Goal: Information Seeking & Learning: Learn about a topic

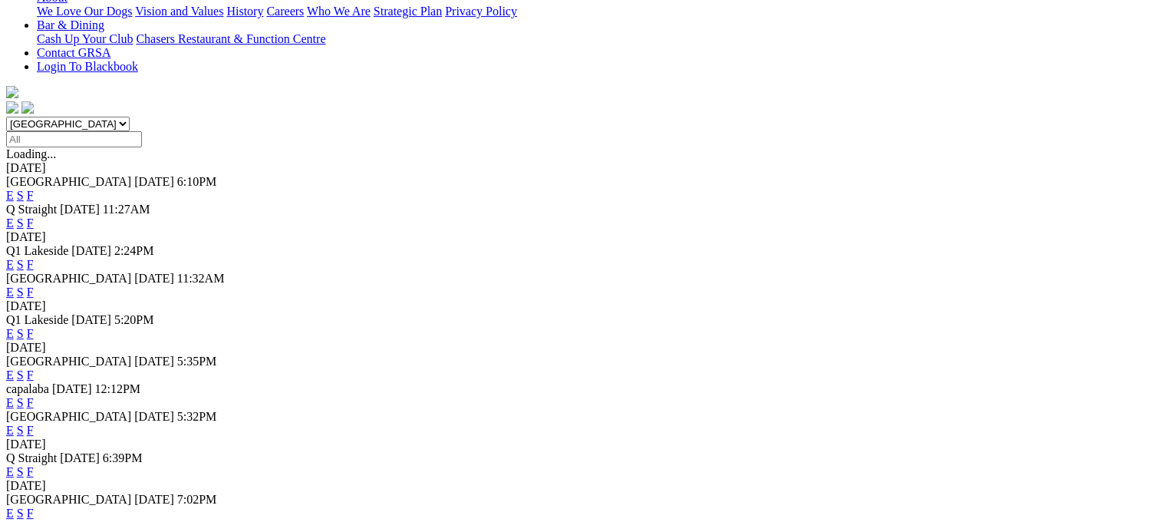
scroll to position [460, 0]
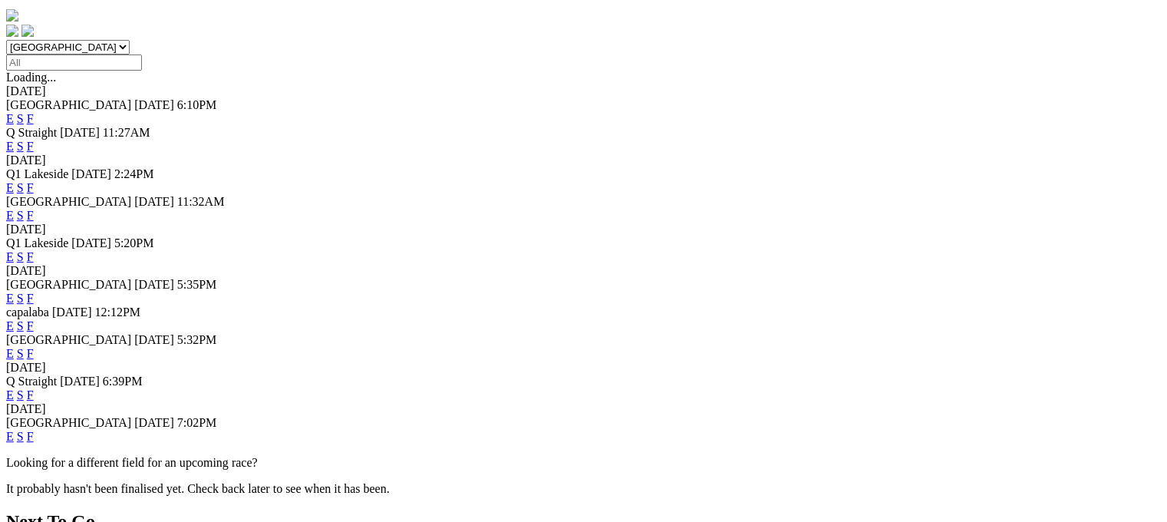
click at [14, 292] on link "E" at bounding box center [10, 298] width 8 height 13
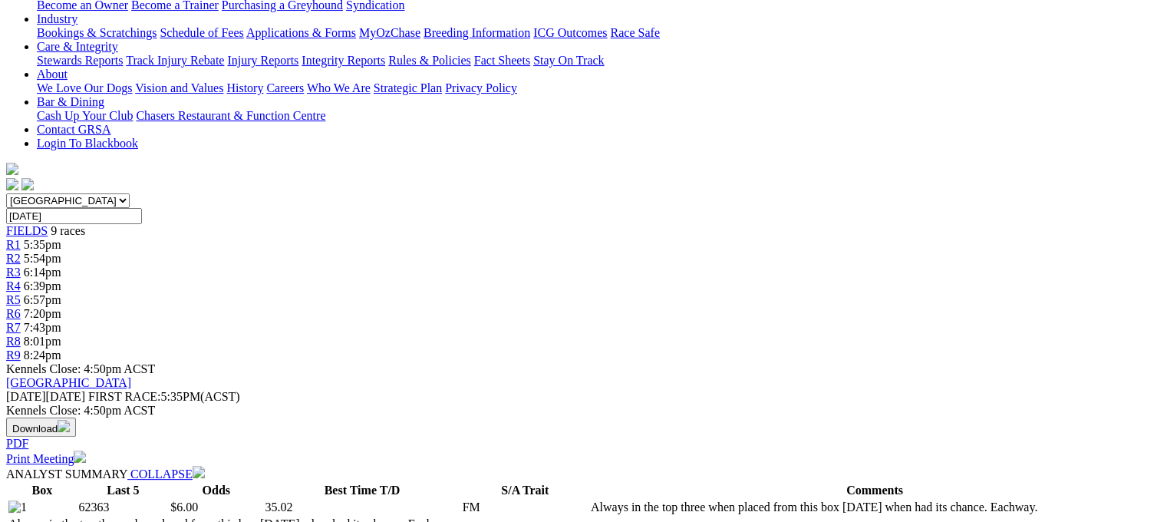
scroll to position [77, 0]
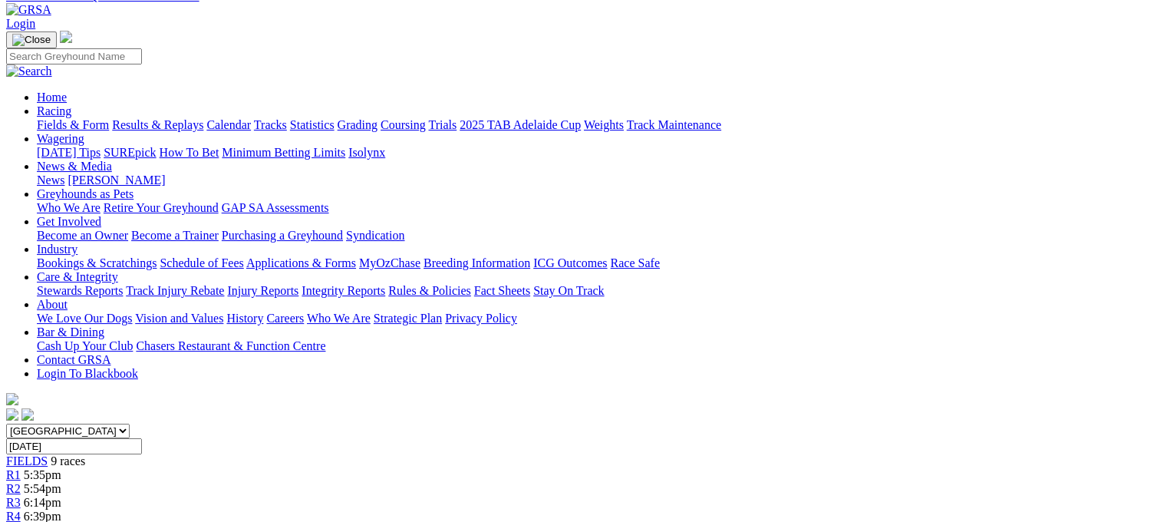
click at [37, 118] on link "Fields & Form" at bounding box center [73, 124] width 72 height 13
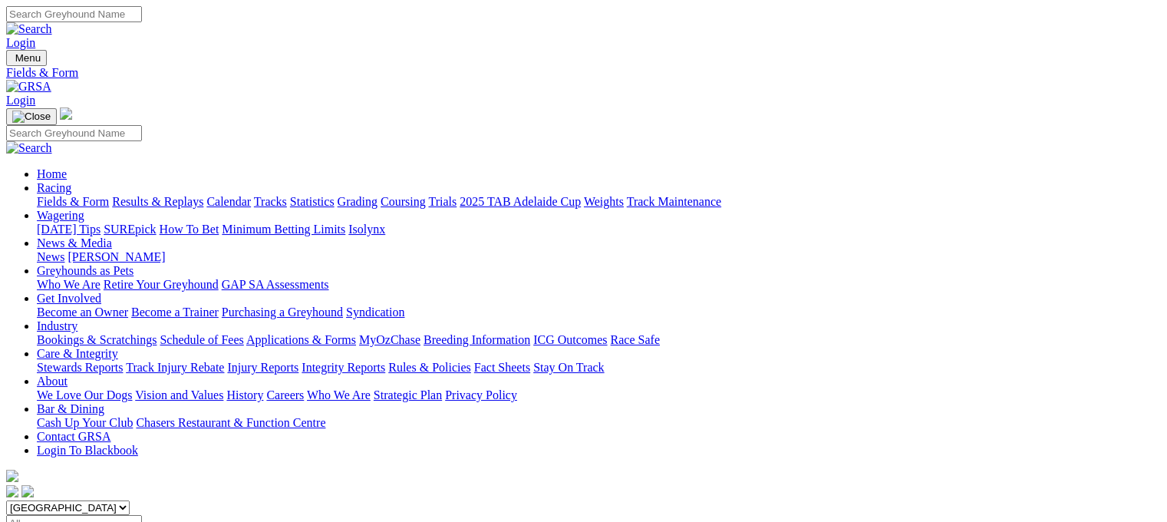
drag, startPoint x: 330, startPoint y: 189, endPoint x: 325, endPoint y: 208, distance: 19.9
click at [130, 500] on select "South Australia New South Wales Northern Territory Queensland Tasmania Victoria…" at bounding box center [68, 507] width 124 height 15
select select "QLD"
click at [103, 500] on select "South Australia New South Wales Northern Territory Queensland Tasmania Victoria…" at bounding box center [68, 507] width 124 height 15
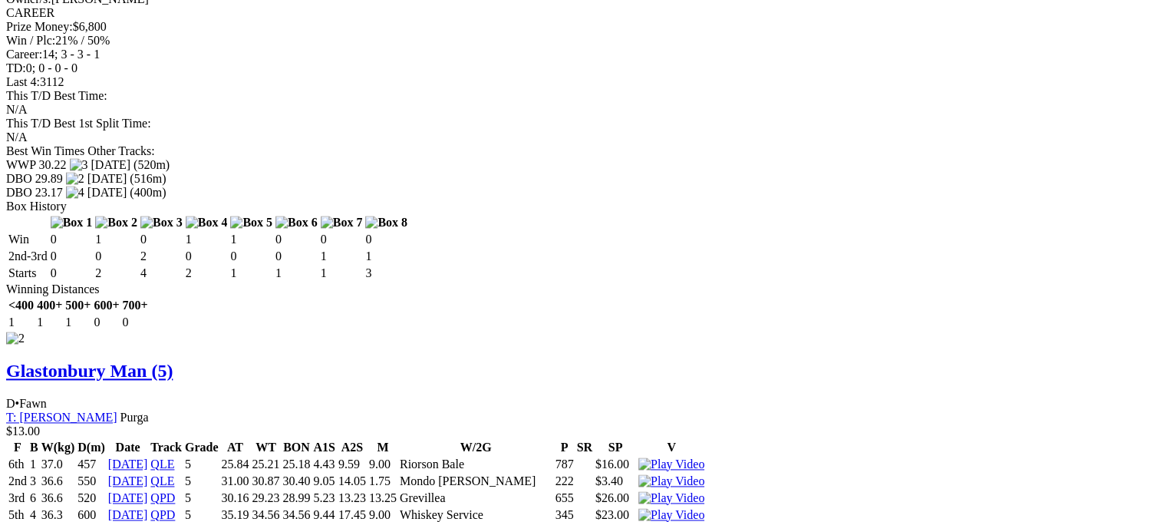
scroll to position [2148, 0]
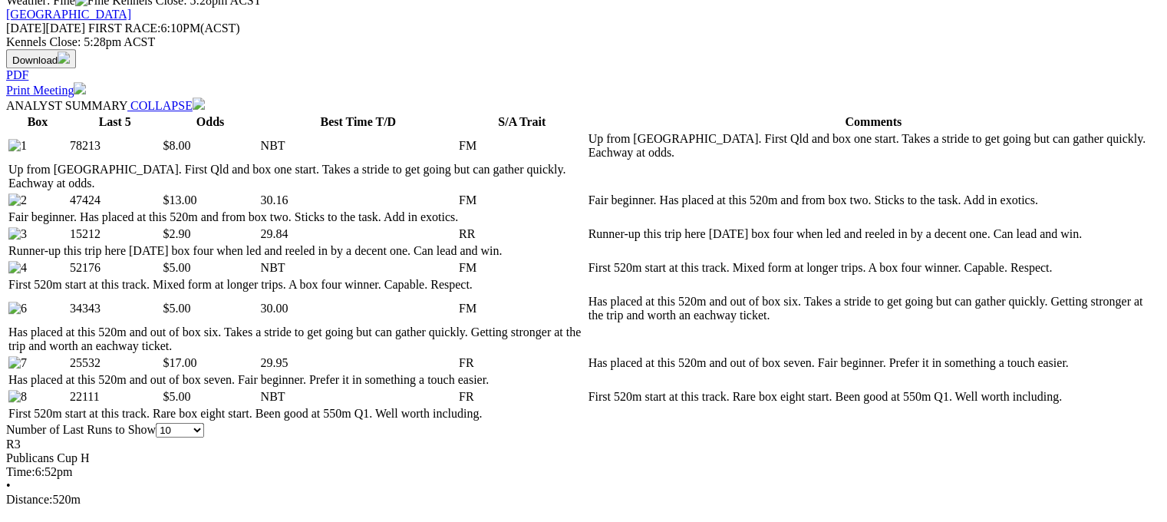
scroll to position [671, 0]
